Goal: Task Accomplishment & Management: Manage account settings

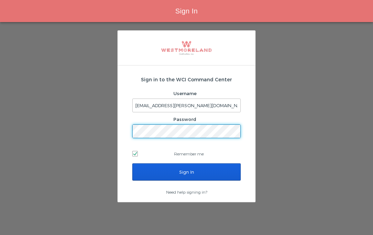
click at [201, 169] on input "Sign In" at bounding box center [186, 172] width 108 height 17
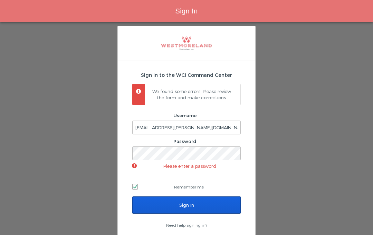
scroll to position [29, 0]
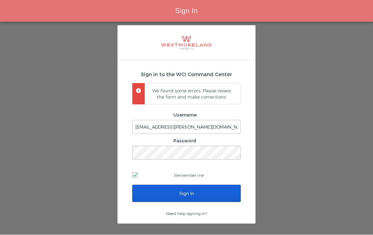
click at [221, 185] on input "Sign In" at bounding box center [186, 193] width 108 height 17
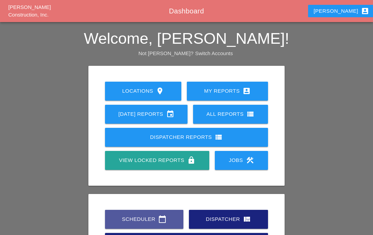
click at [156, 221] on div "Scheduler calendar_today" at bounding box center [144, 219] width 56 height 8
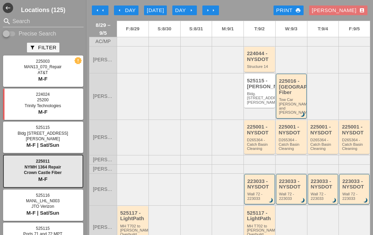
click at [260, 61] on div "224044 - NYSDOT" at bounding box center [260, 56] width 26 height 11
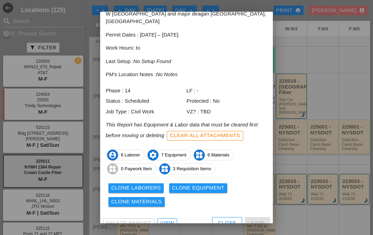
scroll to position [35, 0]
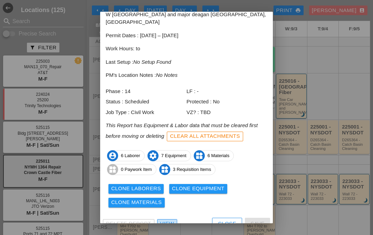
click at [167, 220] on div "View" at bounding box center [167, 224] width 14 height 8
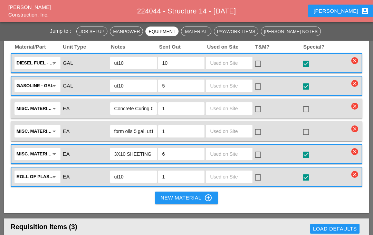
scroll to position [819, 0]
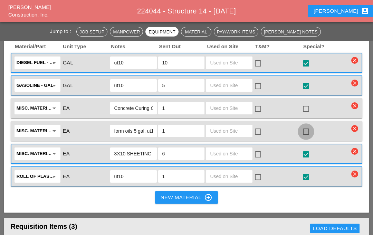
click at [307, 126] on div at bounding box center [306, 132] width 12 height 12
click at [311, 103] on div at bounding box center [306, 109] width 12 height 12
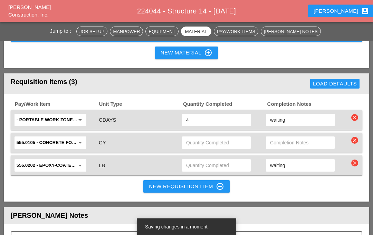
scroll to position [964, 0]
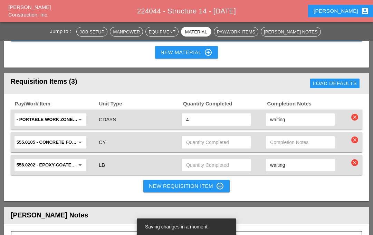
click at [292, 137] on input "text" at bounding box center [300, 142] width 60 height 11
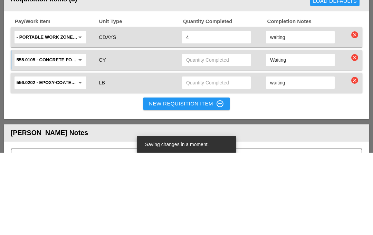
type input "Waiting"
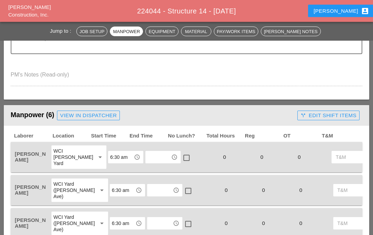
scroll to position [234, 0]
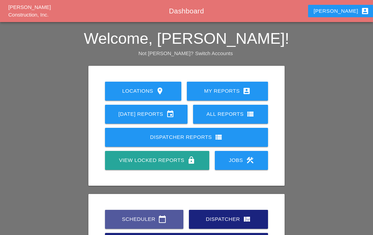
click at [148, 216] on div "Scheduler calendar_today" at bounding box center [144, 219] width 56 height 8
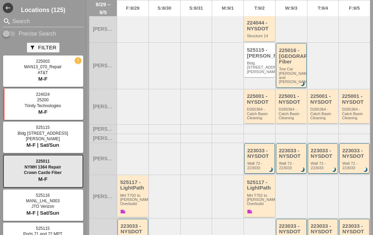
scroll to position [53, 0]
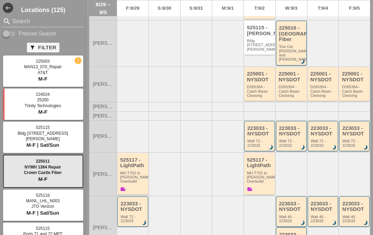
click at [263, 91] on div "D265364 - Catch Basin Cleaning" at bounding box center [260, 91] width 26 height 13
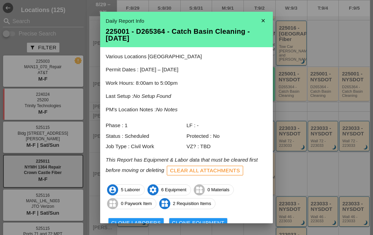
scroll to position [33, 0]
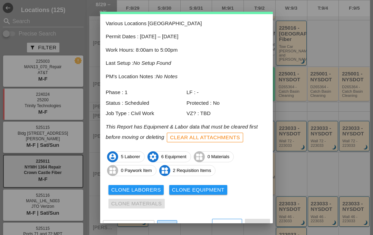
click at [169, 220] on link "View" at bounding box center [167, 225] width 20 height 10
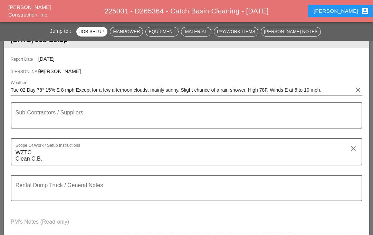
scroll to position [85, 0]
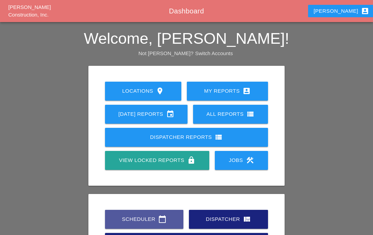
click at [154, 219] on div "Scheduler calendar_today" at bounding box center [144, 219] width 56 height 8
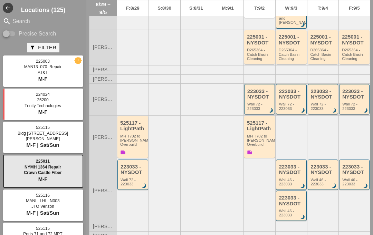
scroll to position [91, 0]
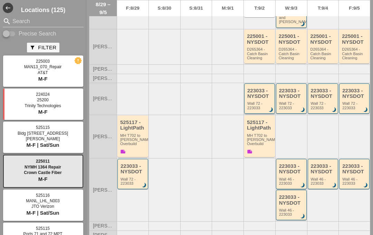
click at [257, 101] on div "Wall 72 - 223033" at bounding box center [260, 105] width 26 height 9
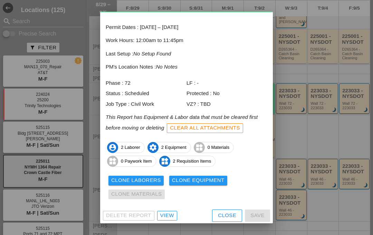
scroll to position [28, 0]
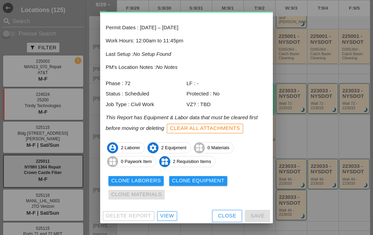
click at [168, 212] on div "View" at bounding box center [167, 216] width 14 height 8
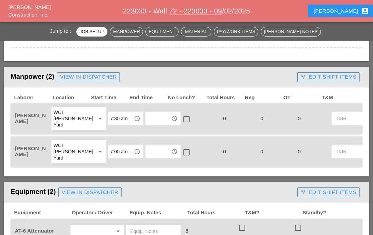
scroll to position [390, 0]
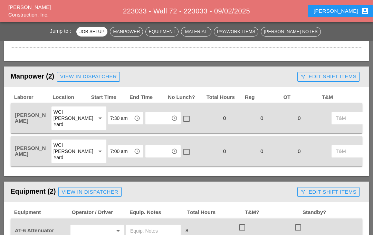
click at [111, 149] on input "7:00 am" at bounding box center [120, 151] width 21 height 11
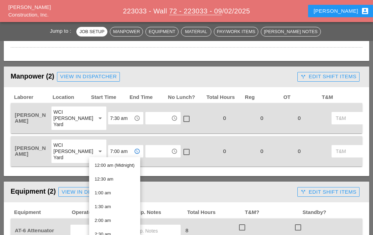
scroll to position [389, 0]
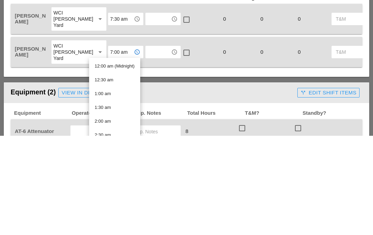
type input "7"
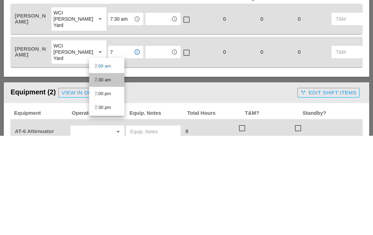
click at [111, 176] on div "7 :30 am" at bounding box center [107, 180] width 24 height 8
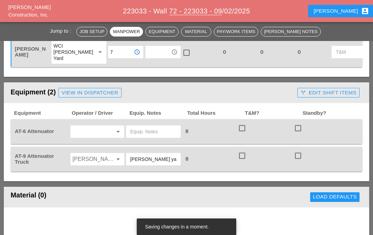
scroll to position [518, 0]
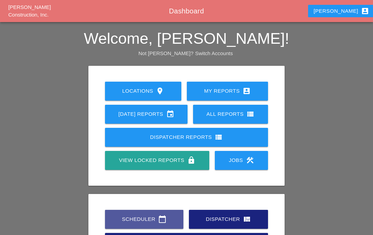
click at [150, 220] on div "Scheduler calendar_today" at bounding box center [144, 219] width 56 height 8
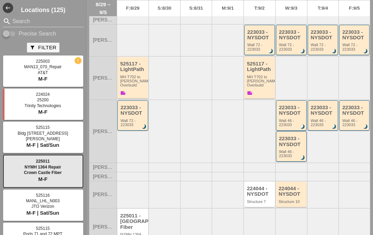
scroll to position [149, 0]
click at [257, 200] on div "Structure 7" at bounding box center [260, 202] width 26 height 4
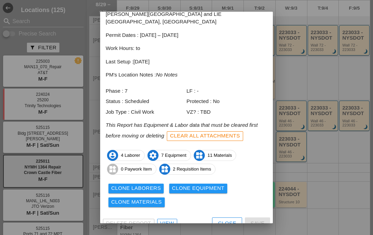
scroll to position [35, 0]
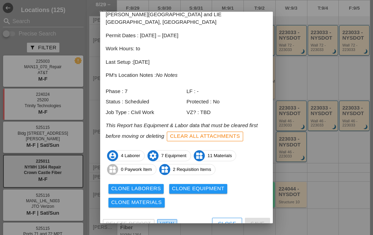
click at [166, 220] on div "View" at bounding box center [167, 224] width 14 height 8
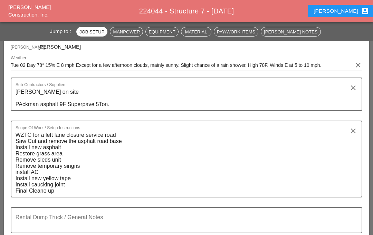
scroll to position [117, 0]
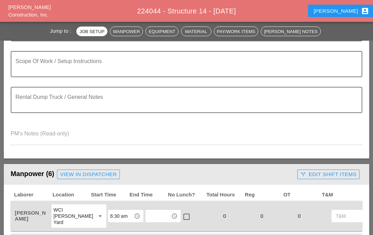
scroll to position [169, 0]
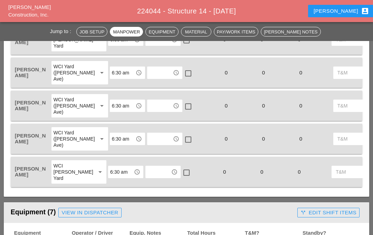
scroll to position [345, 0]
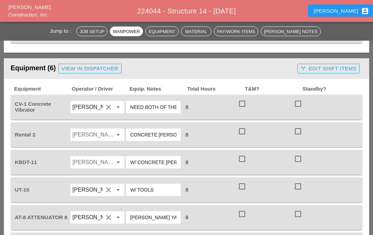
scroll to position [501, 0]
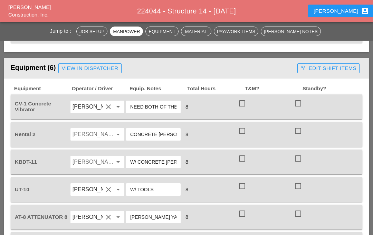
click at [91, 157] on input "Luis Ceja Rodriguez" at bounding box center [87, 162] width 30 height 11
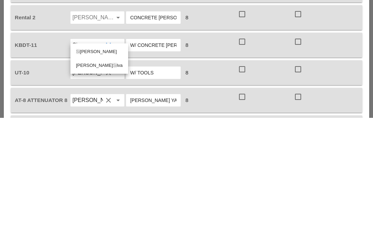
click at [103, 165] on div "Si mao Pinheiro" at bounding box center [99, 169] width 47 height 8
type input "[PERSON_NAME]"
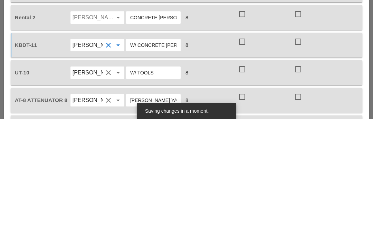
scroll to position [503, 0]
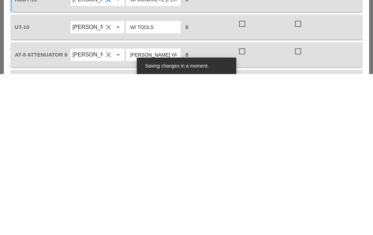
type input "[PERSON_NAME]"
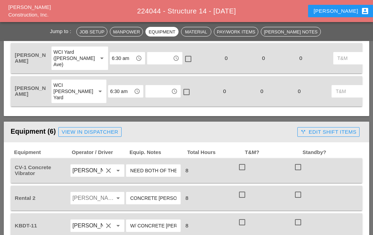
scroll to position [431, 0]
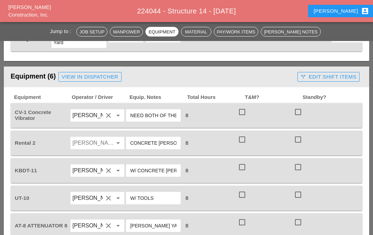
scroll to position [493, 0]
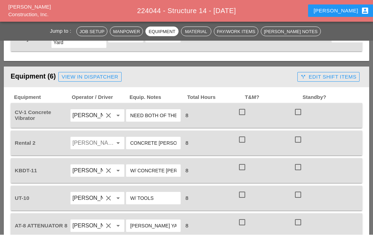
click at [102, 138] on input "Luis Ceja Rodriguez" at bounding box center [87, 143] width 30 height 11
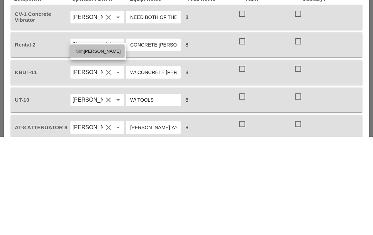
click at [100, 146] on div "Sim [PERSON_NAME]" at bounding box center [98, 150] width 44 height 8
type input "[PERSON_NAME]"
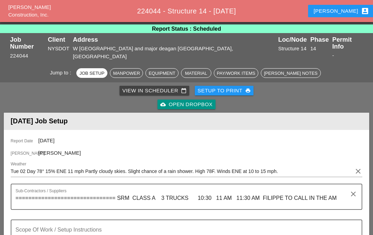
scroll to position [11, 0]
